Goal: Task Accomplishment & Management: Use online tool/utility

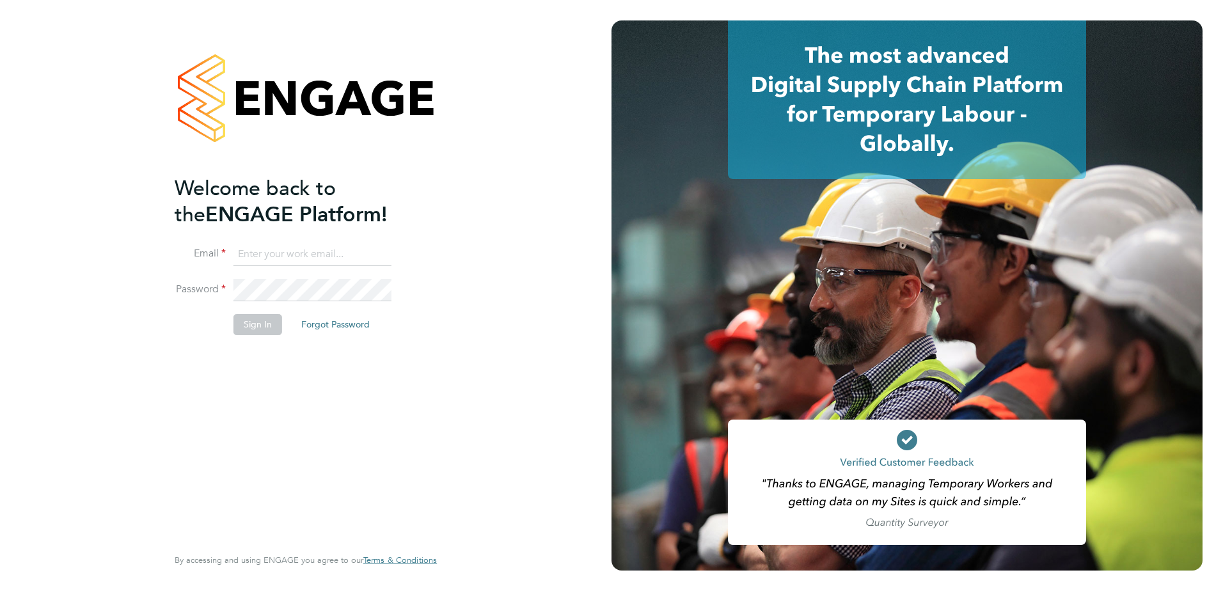
type input "[PERSON_NAME][EMAIL_ADDRESS][PERSON_NAME][DOMAIN_NAME]"
click at [267, 324] on button "Sign In" at bounding box center [257, 324] width 49 height 20
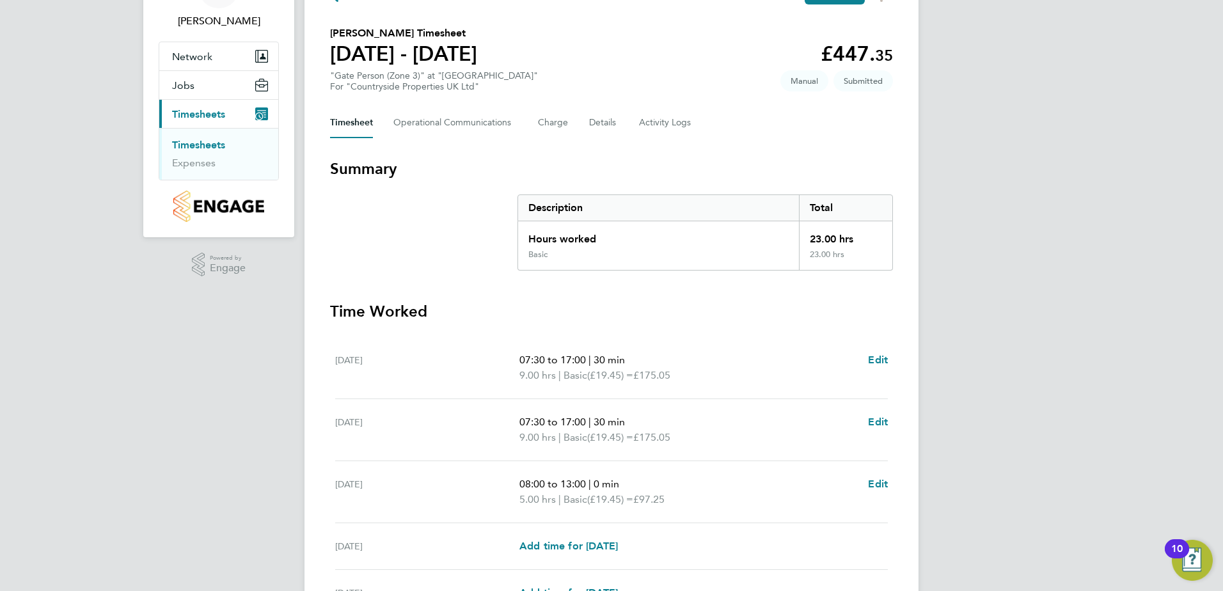
scroll to position [219, 0]
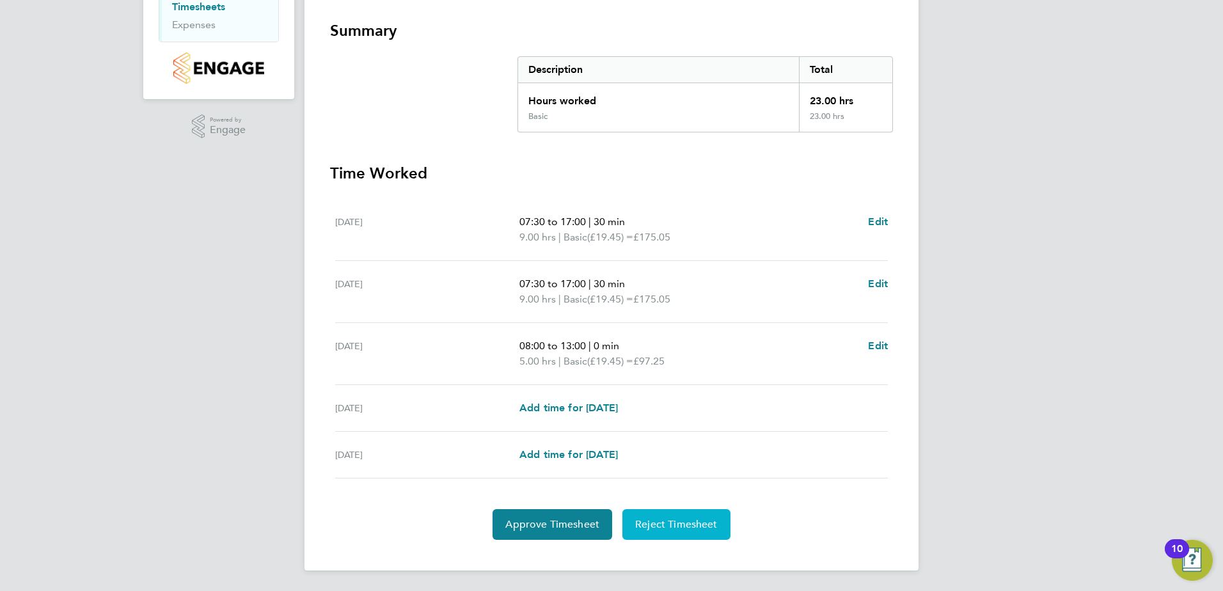
click at [679, 523] on span "Reject Timesheet" at bounding box center [676, 524] width 83 height 13
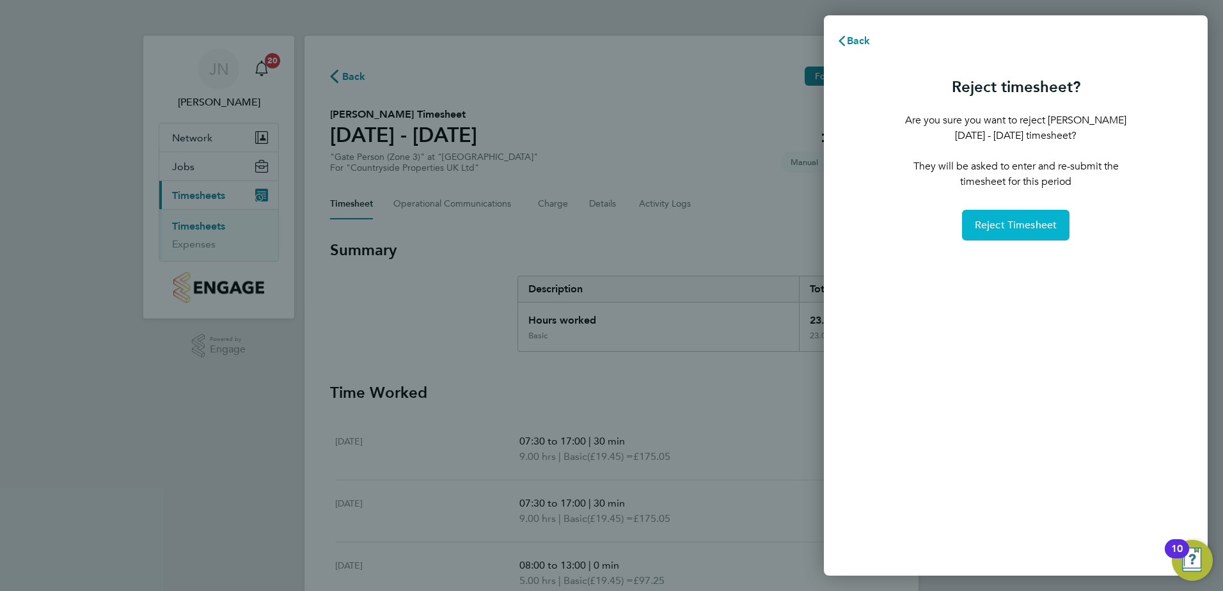
click at [993, 223] on span "Reject Timesheet" at bounding box center [1016, 225] width 83 height 13
